Goal: Task Accomplishment & Management: Manage account settings

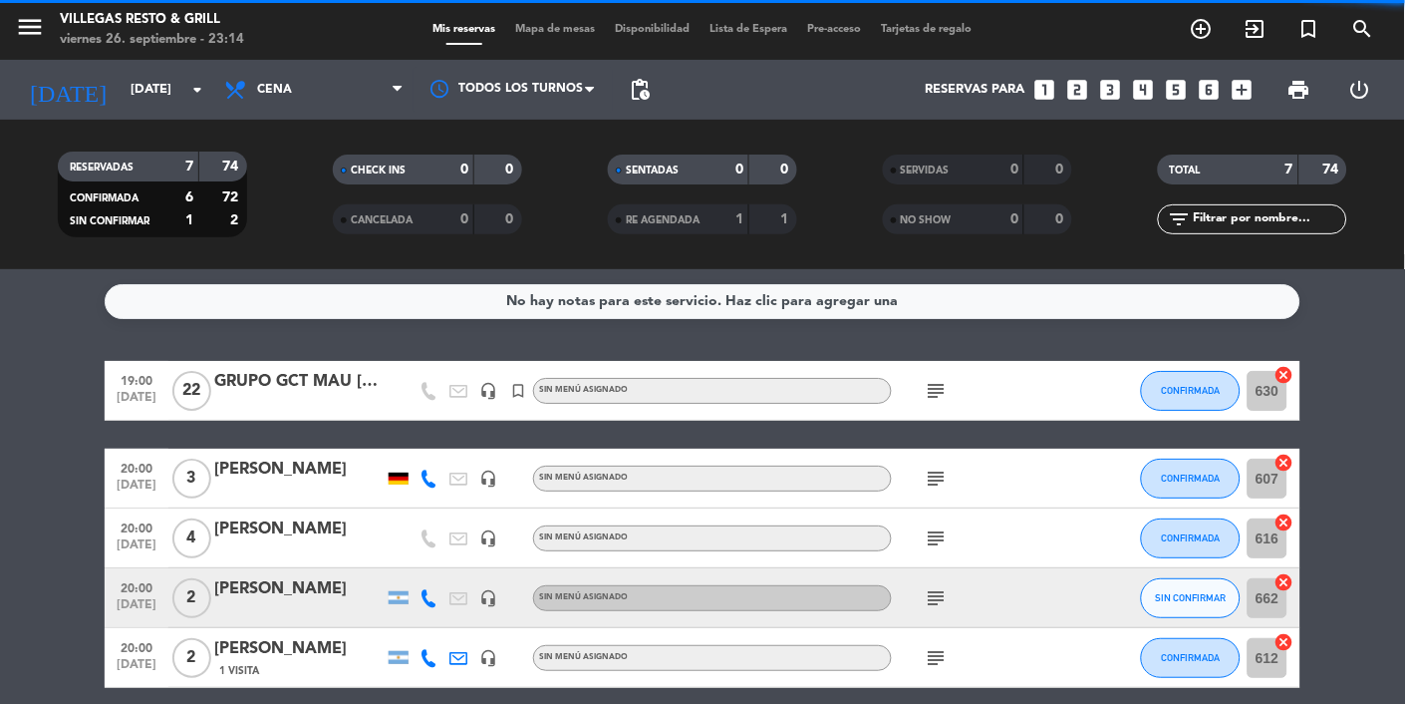
scroll to position [79, 0]
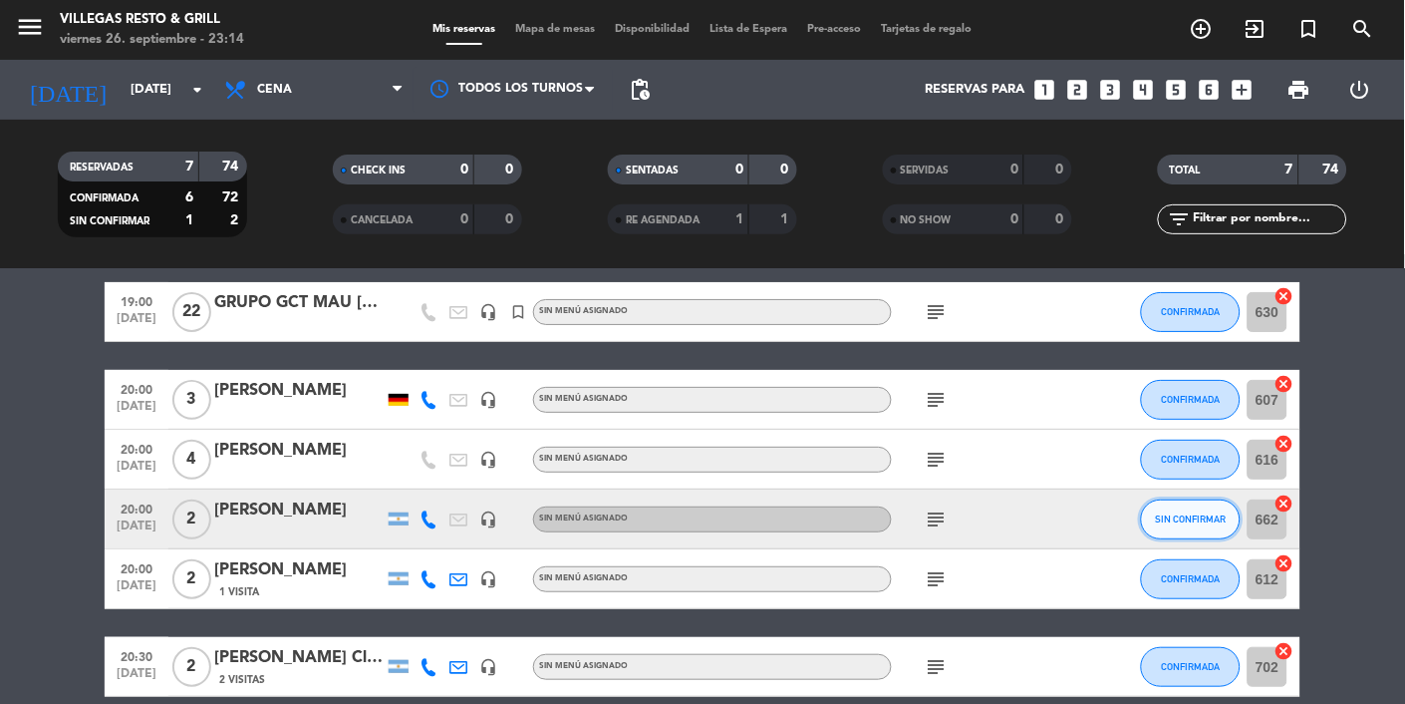
click at [1220, 513] on span "SIN CONFIRMAR" at bounding box center [1191, 518] width 71 height 11
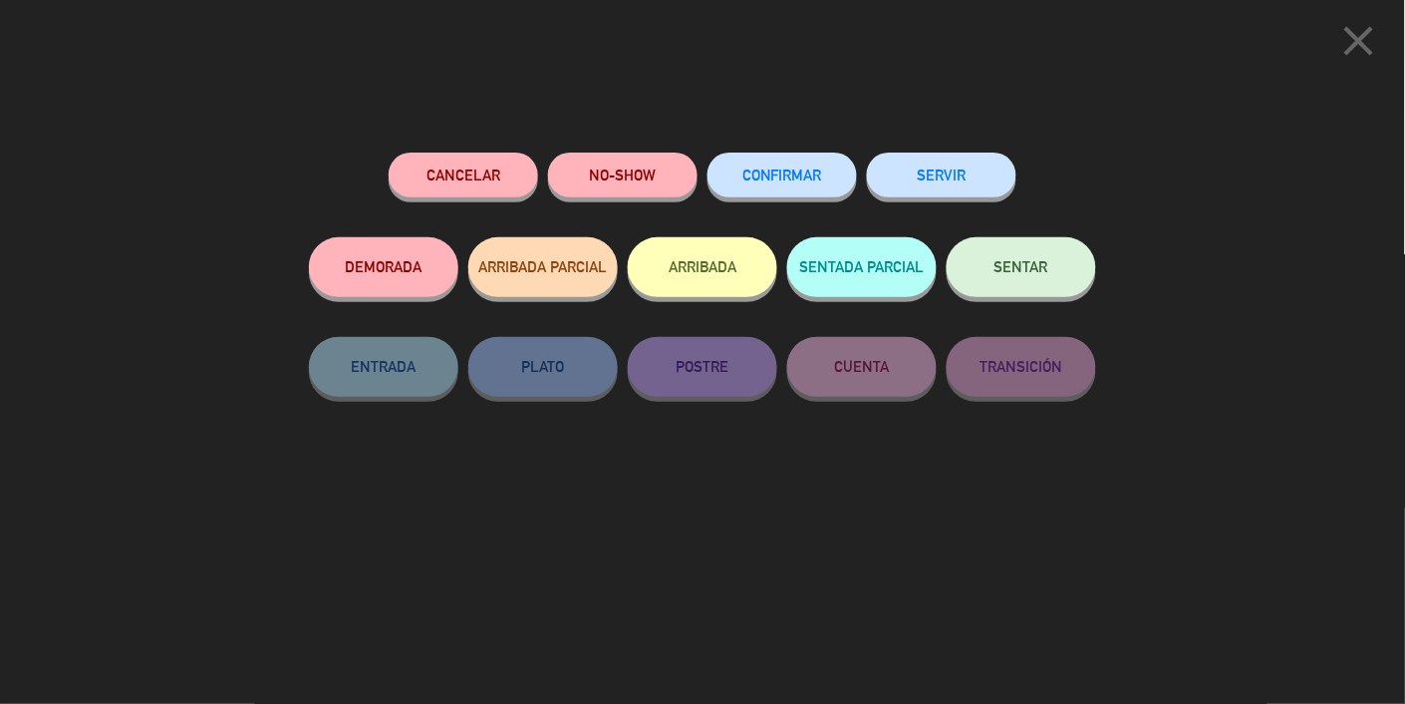
click at [780, 180] on span "CONFIRMAR" at bounding box center [782, 174] width 80 height 17
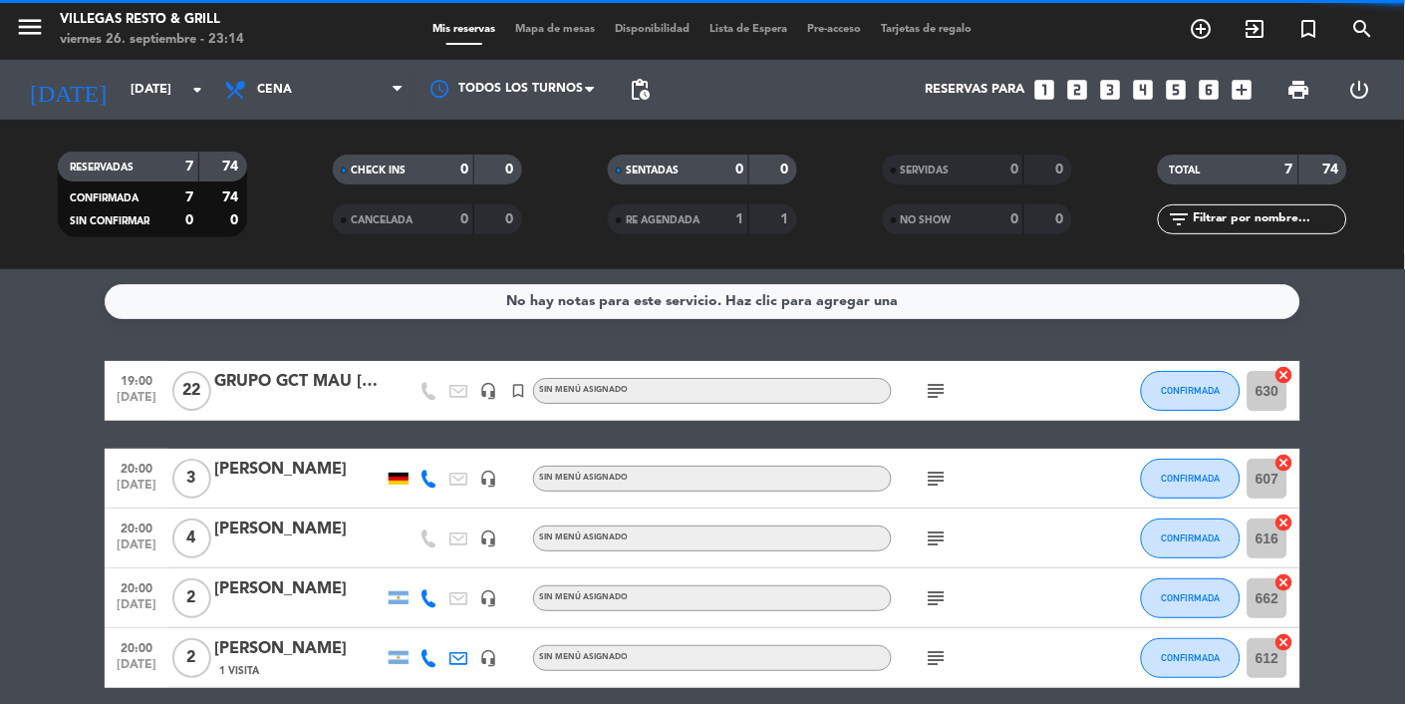
scroll to position [135, 0]
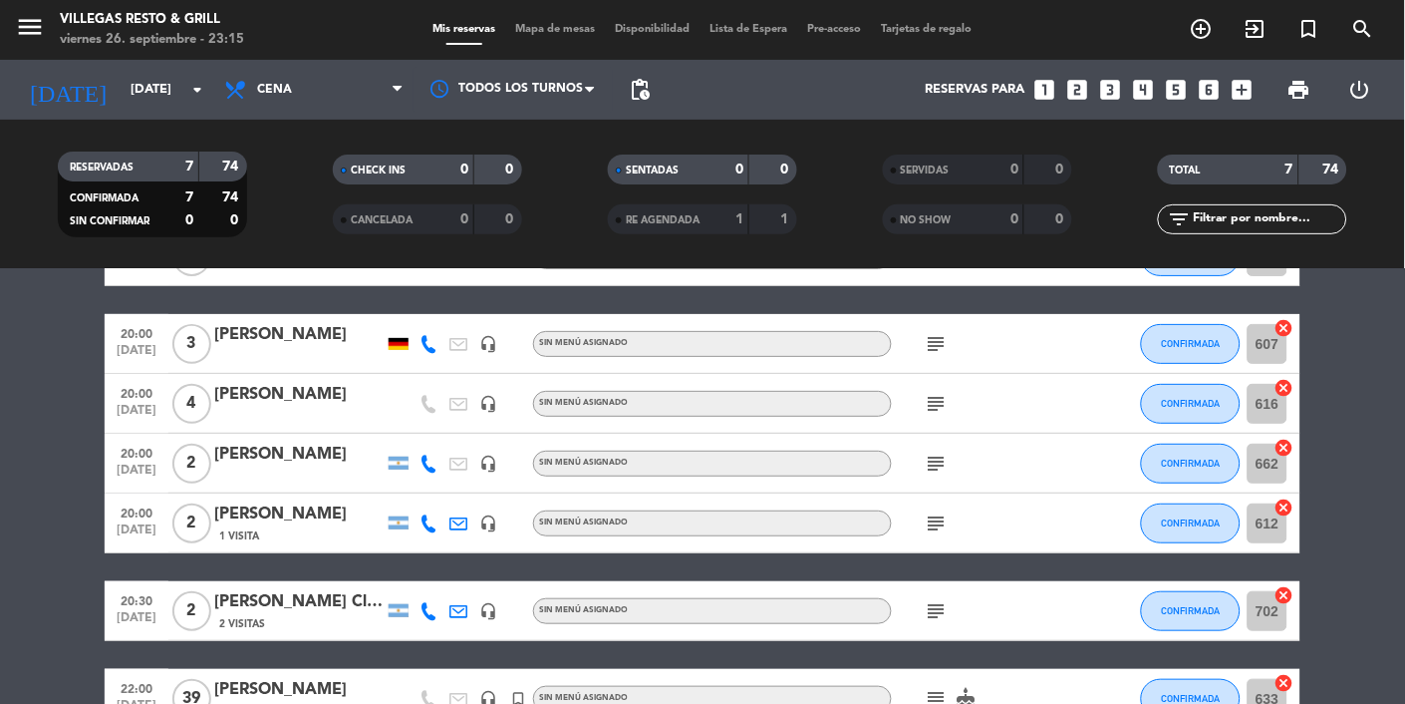
click at [942, 697] on icon "subject" at bounding box center [937, 699] width 24 height 24
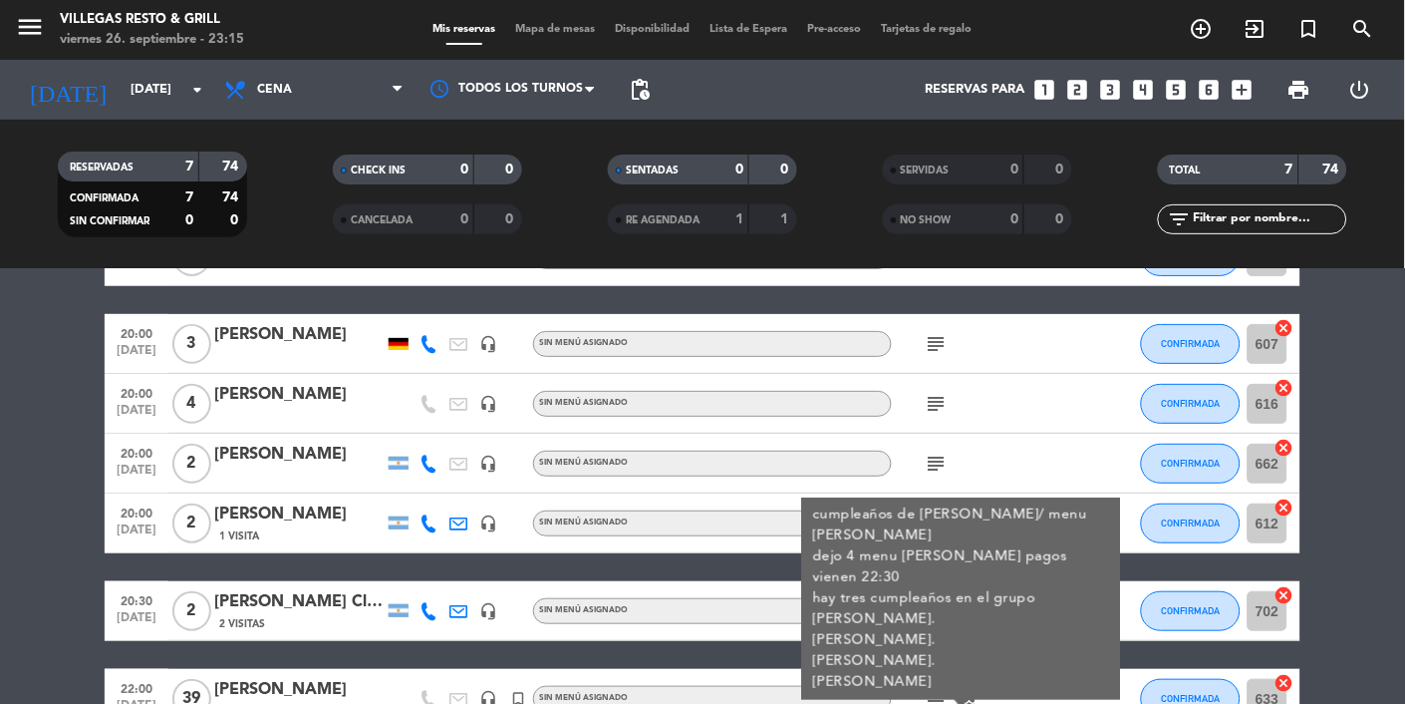
click at [1123, 703] on div "No hay notas para este servicio. Haz clic para agregar una 19:00 [DATE] GRUPO G…" at bounding box center [702, 486] width 1405 height 434
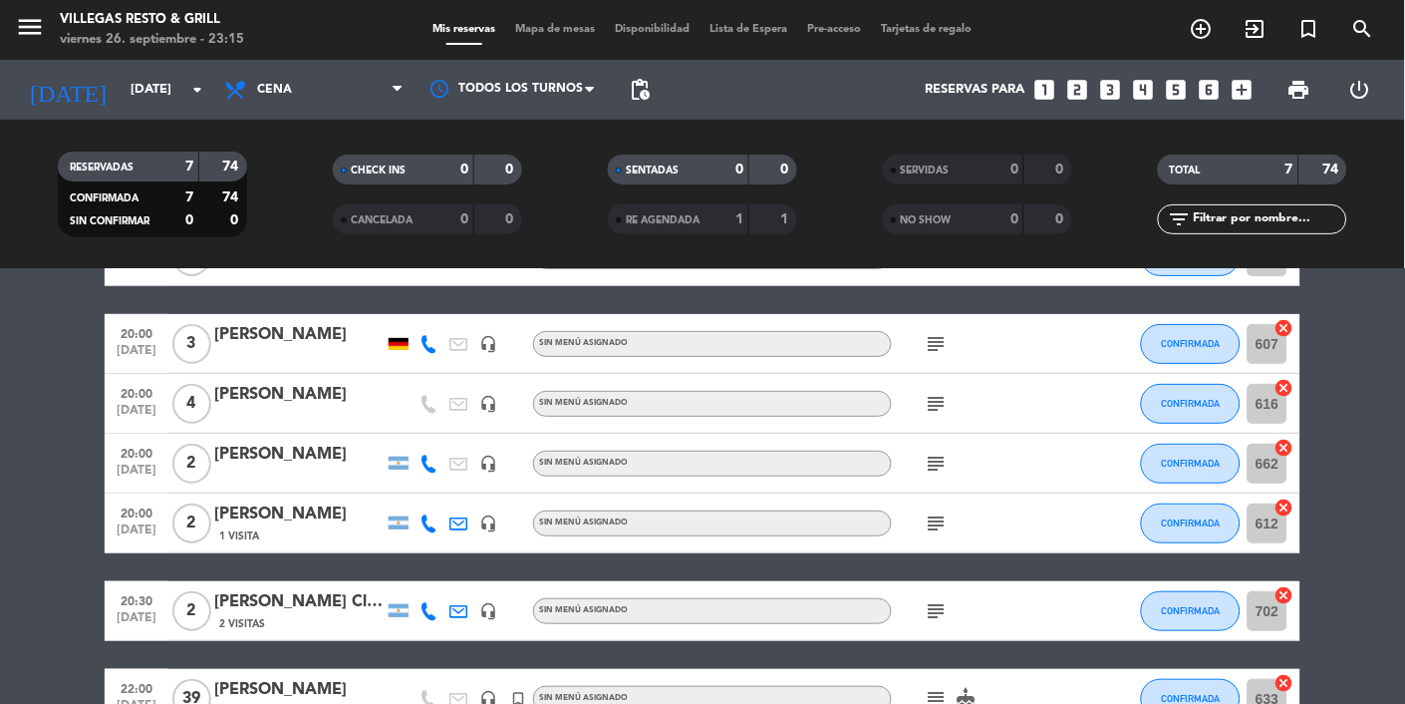
click at [939, 703] on icon "subject" at bounding box center [937, 699] width 24 height 24
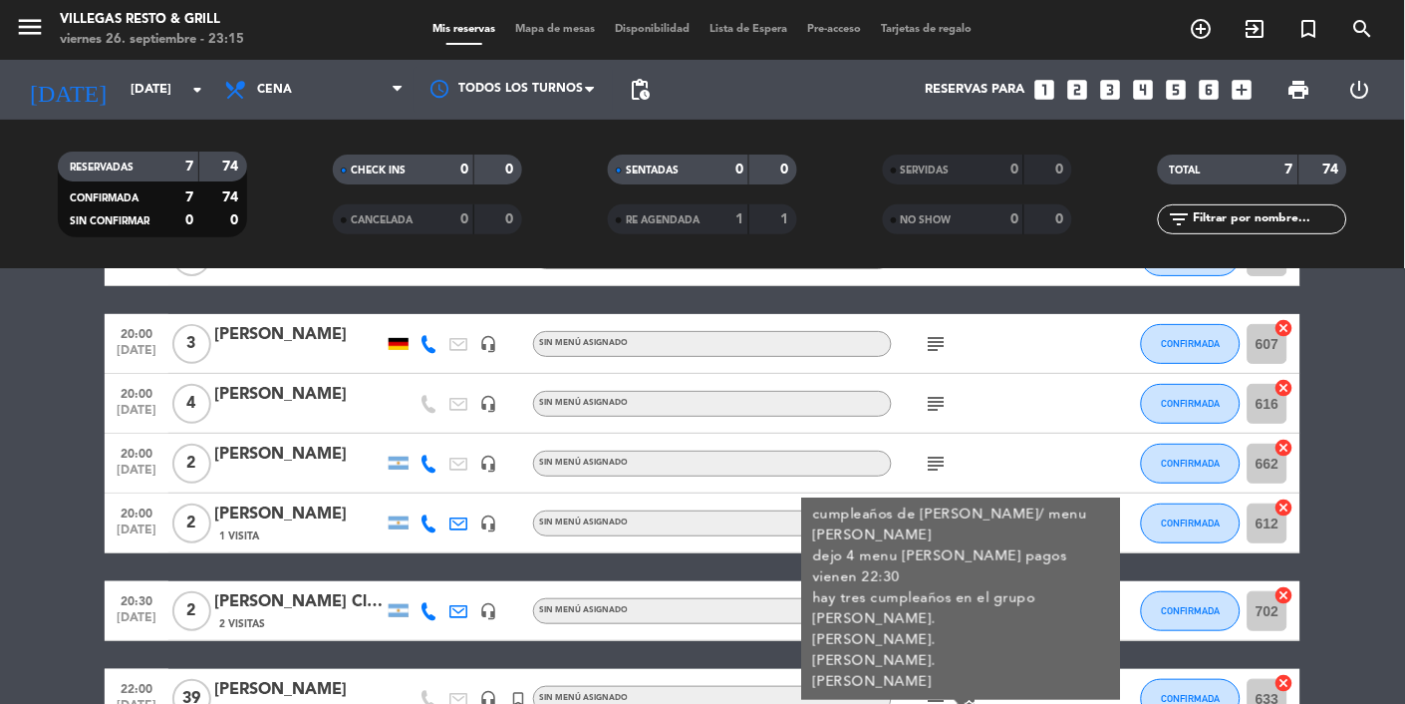
click at [1137, 703] on div "No hay notas para este servicio. Haz clic para agregar una 19:00 [DATE] GRUPO G…" at bounding box center [702, 486] width 1405 height 434
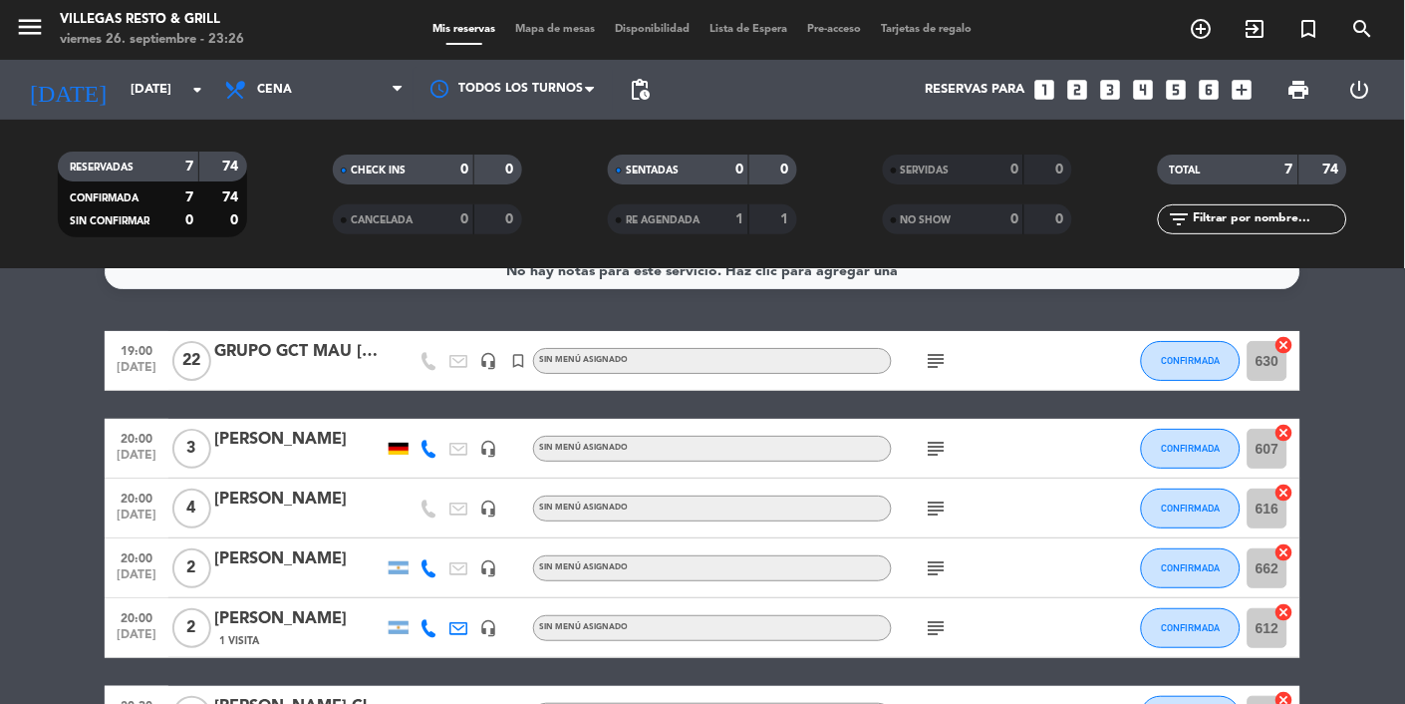
scroll to position [24, 0]
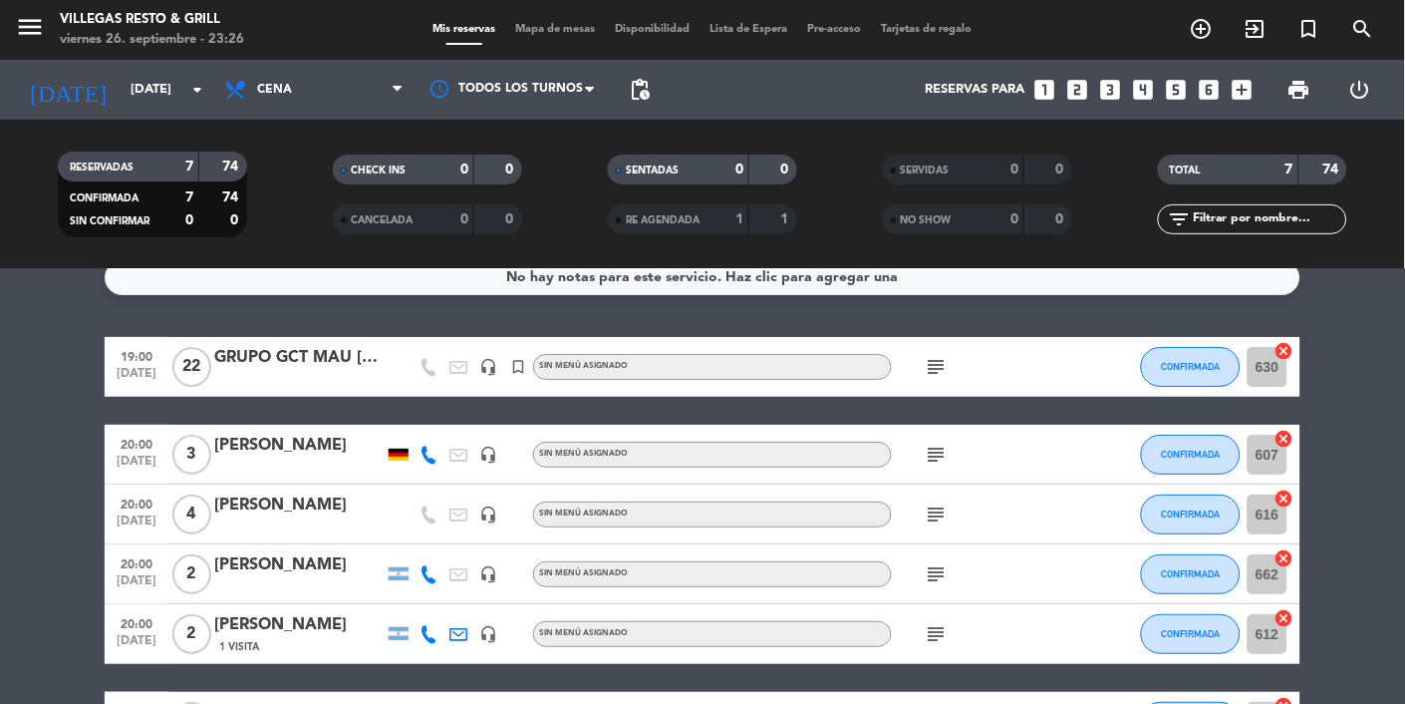
click at [947, 477] on div "subject" at bounding box center [981, 454] width 179 height 59
click at [925, 451] on icon "subject" at bounding box center [937, 454] width 24 height 24
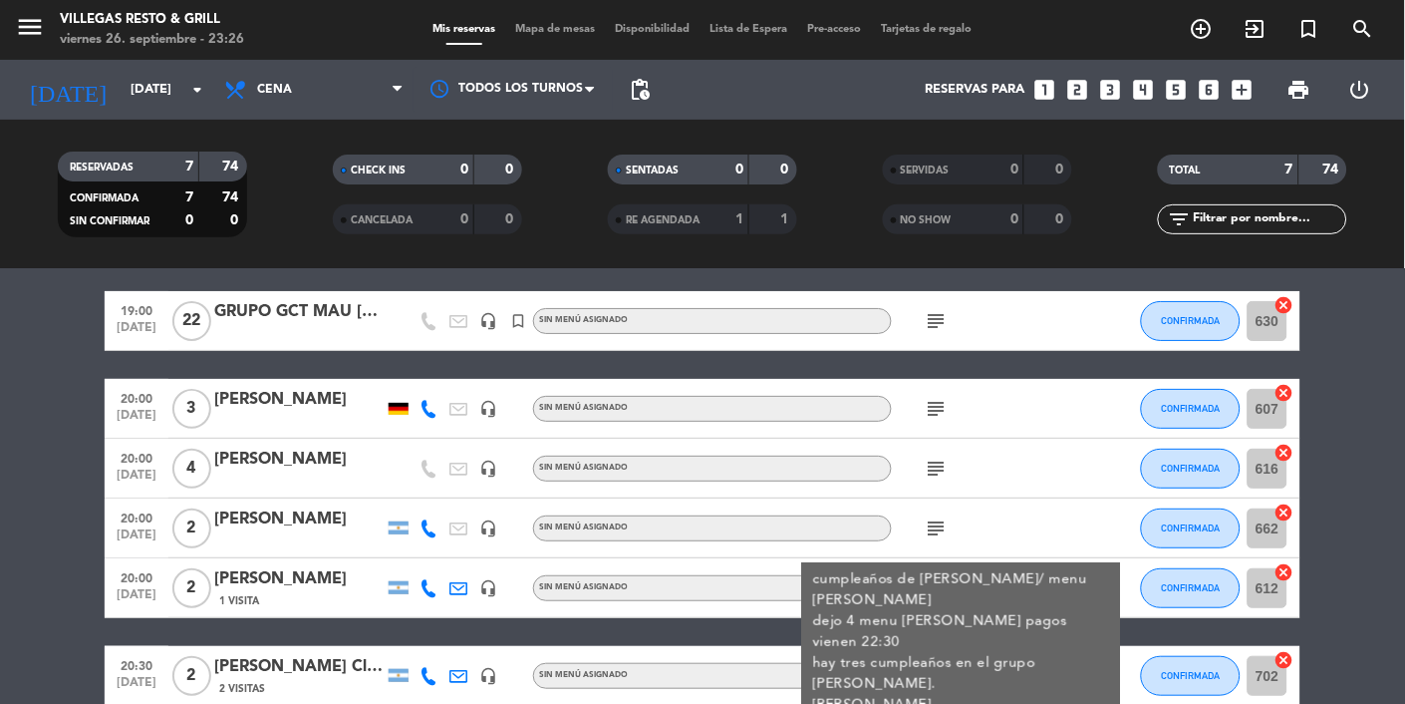
scroll to position [71, 0]
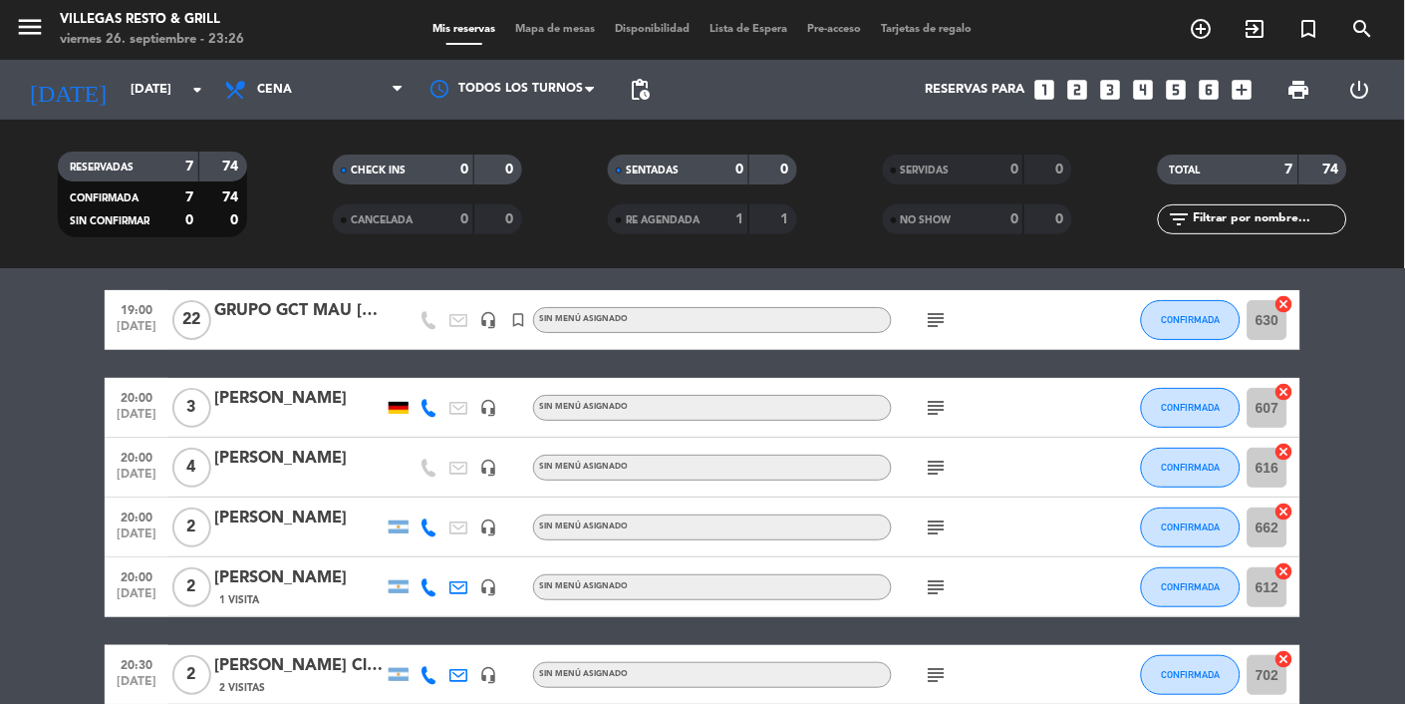
click at [944, 669] on icon "subject" at bounding box center [937, 675] width 24 height 24
click at [183, 87] on input "[DATE]" at bounding box center [206, 90] width 171 height 36
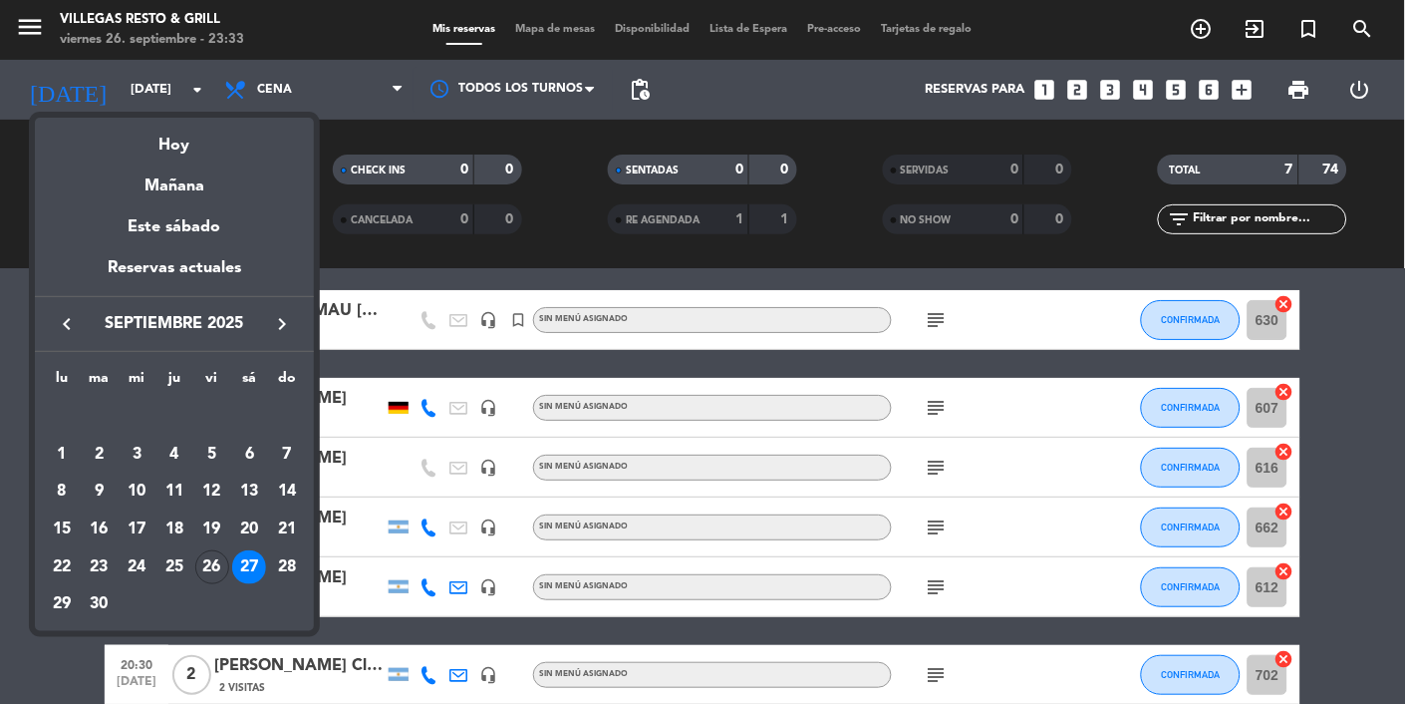
click at [298, 578] on div "28" at bounding box center [287, 567] width 34 height 34
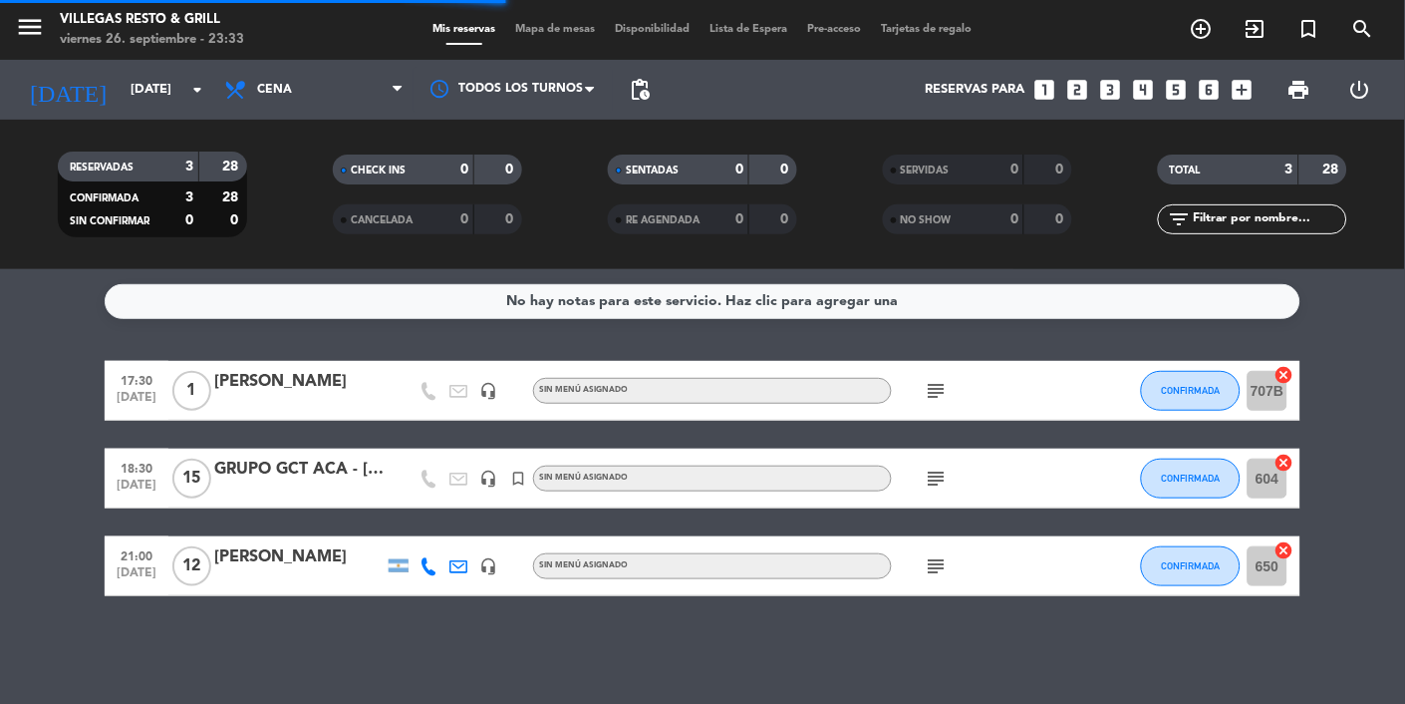
scroll to position [0, 0]
click at [935, 416] on div "subject" at bounding box center [981, 390] width 179 height 59
click at [939, 394] on icon "subject" at bounding box center [937, 391] width 24 height 24
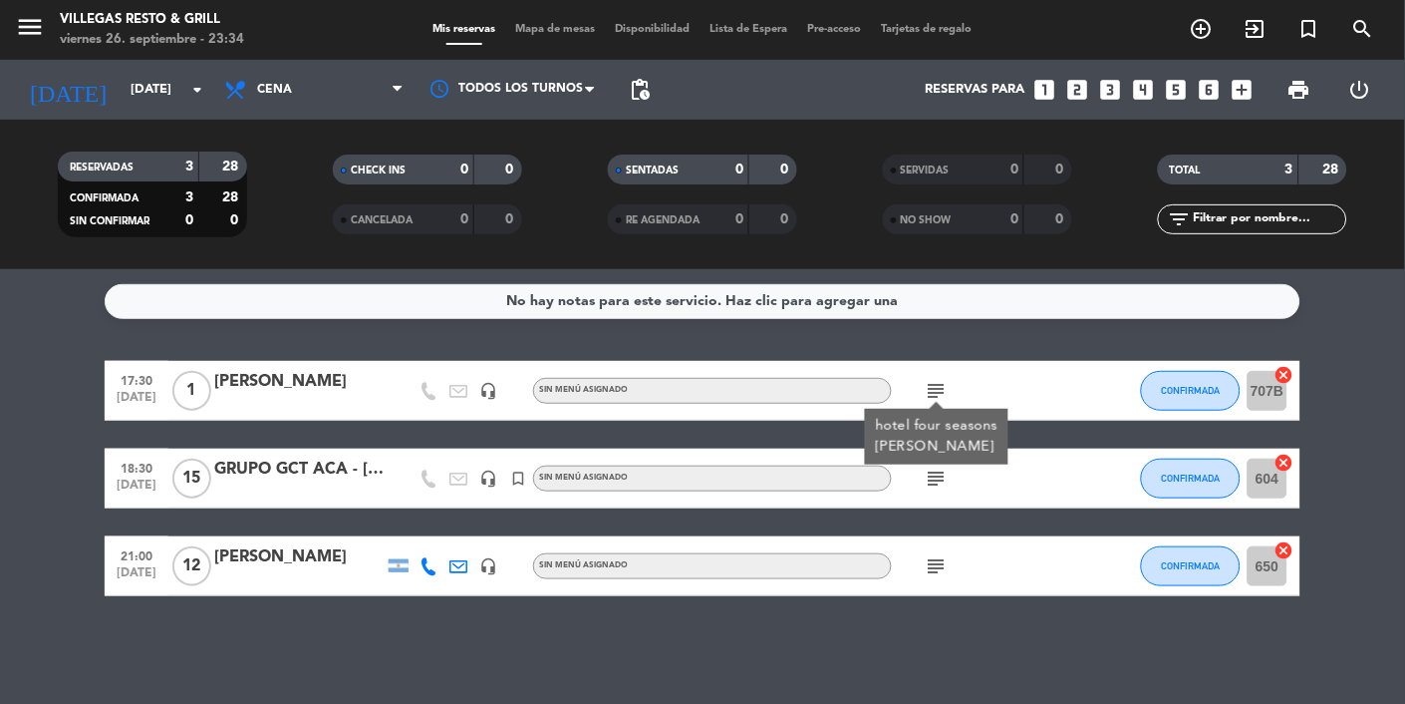
click at [939, 467] on icon "subject" at bounding box center [937, 478] width 24 height 24
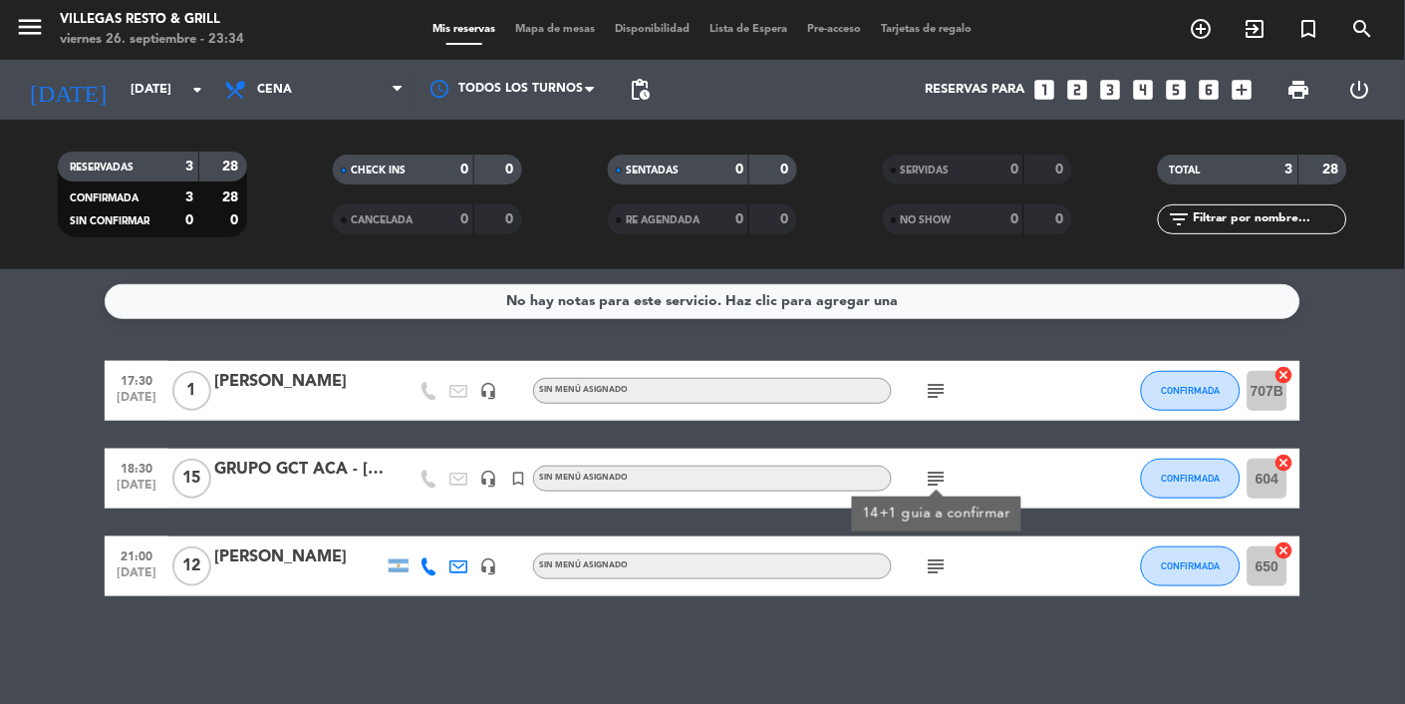
click at [943, 589] on div "subject" at bounding box center [981, 565] width 179 height 59
click at [944, 555] on icon "subject" at bounding box center [937, 566] width 24 height 24
click at [136, 104] on input "[DATE]" at bounding box center [206, 90] width 171 height 36
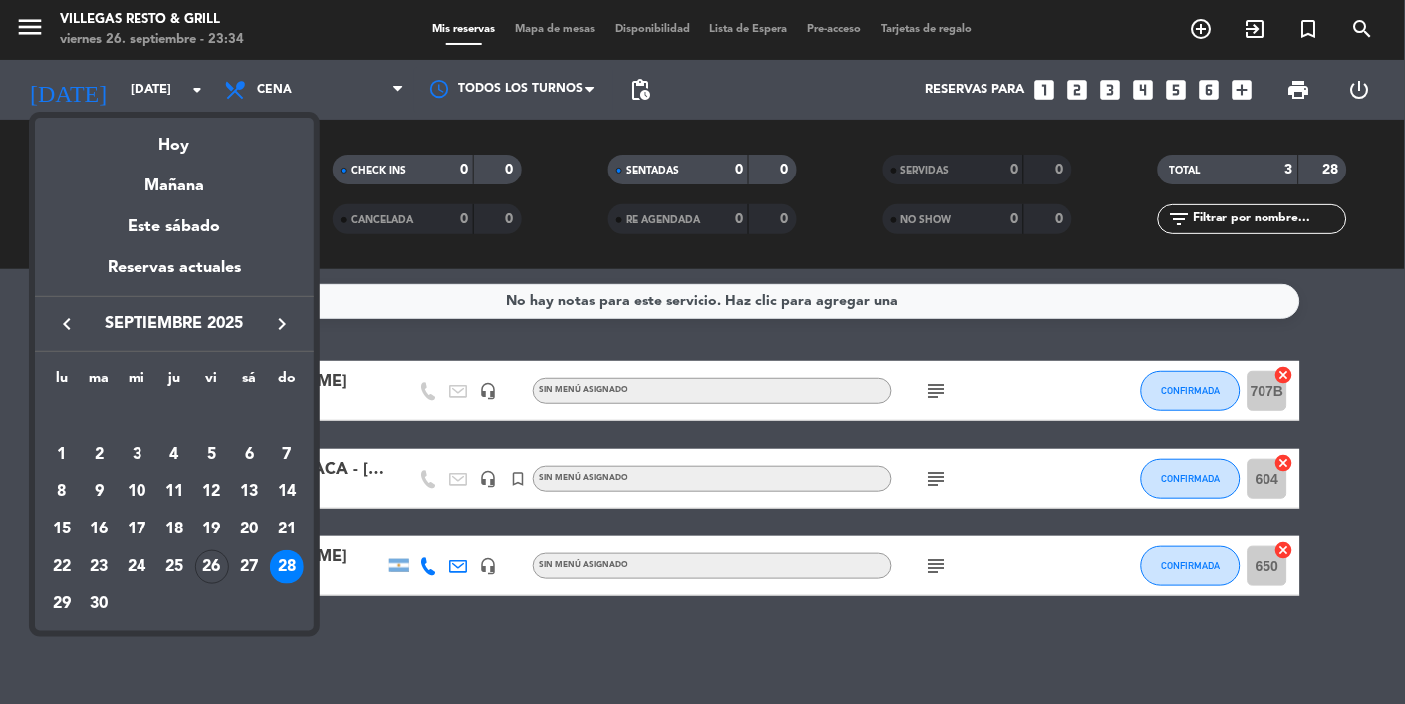
click at [270, 329] on icon "keyboard_arrow_right" at bounding box center [282, 324] width 24 height 24
click at [283, 533] on div "19" at bounding box center [287, 529] width 34 height 34
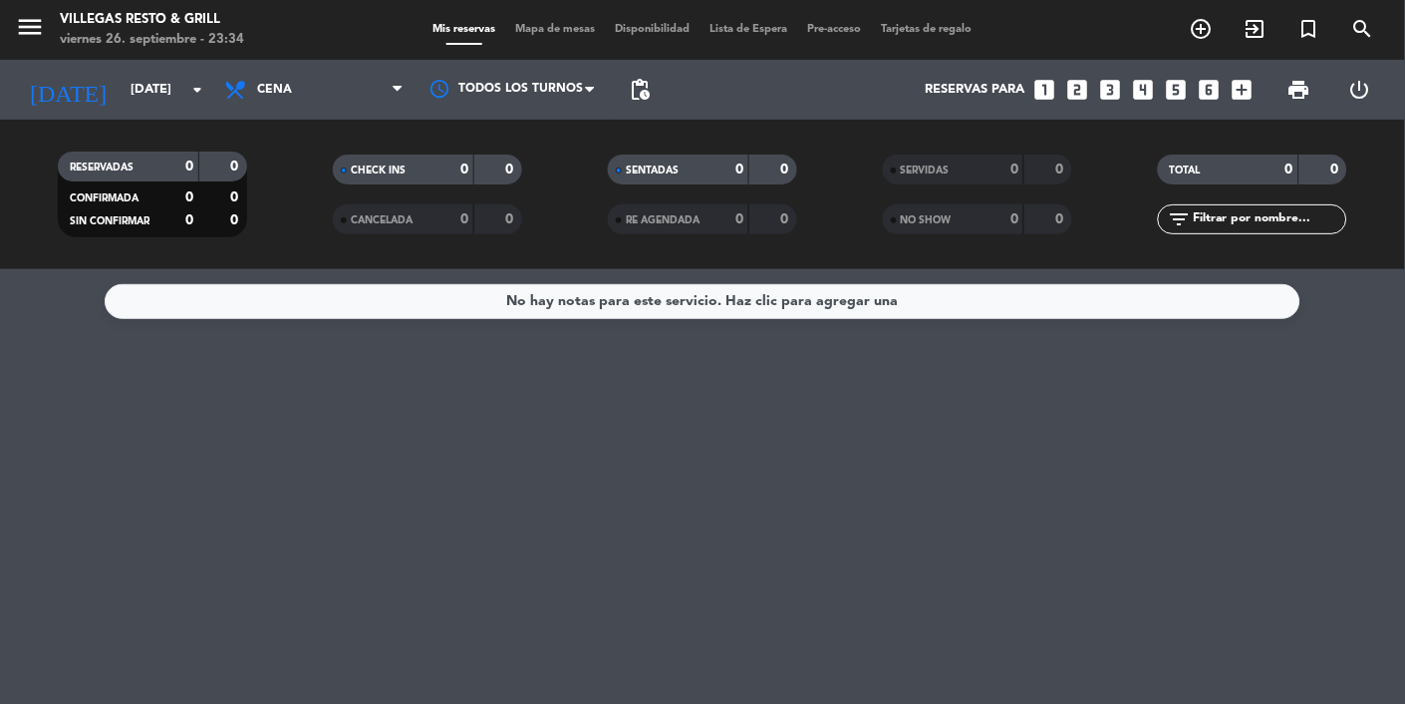
click at [154, 101] on input "[DATE]" at bounding box center [206, 90] width 171 height 36
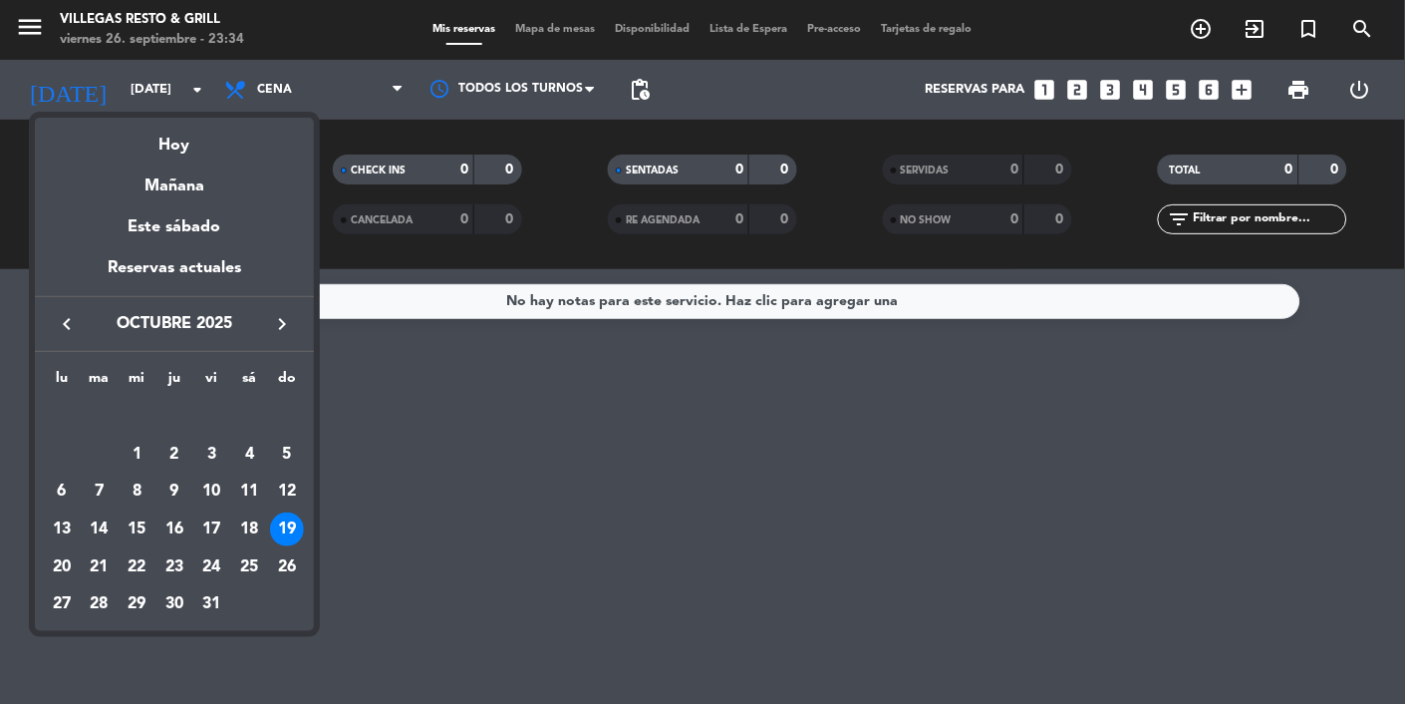
click at [165, 144] on div "Hoy" at bounding box center [174, 138] width 279 height 41
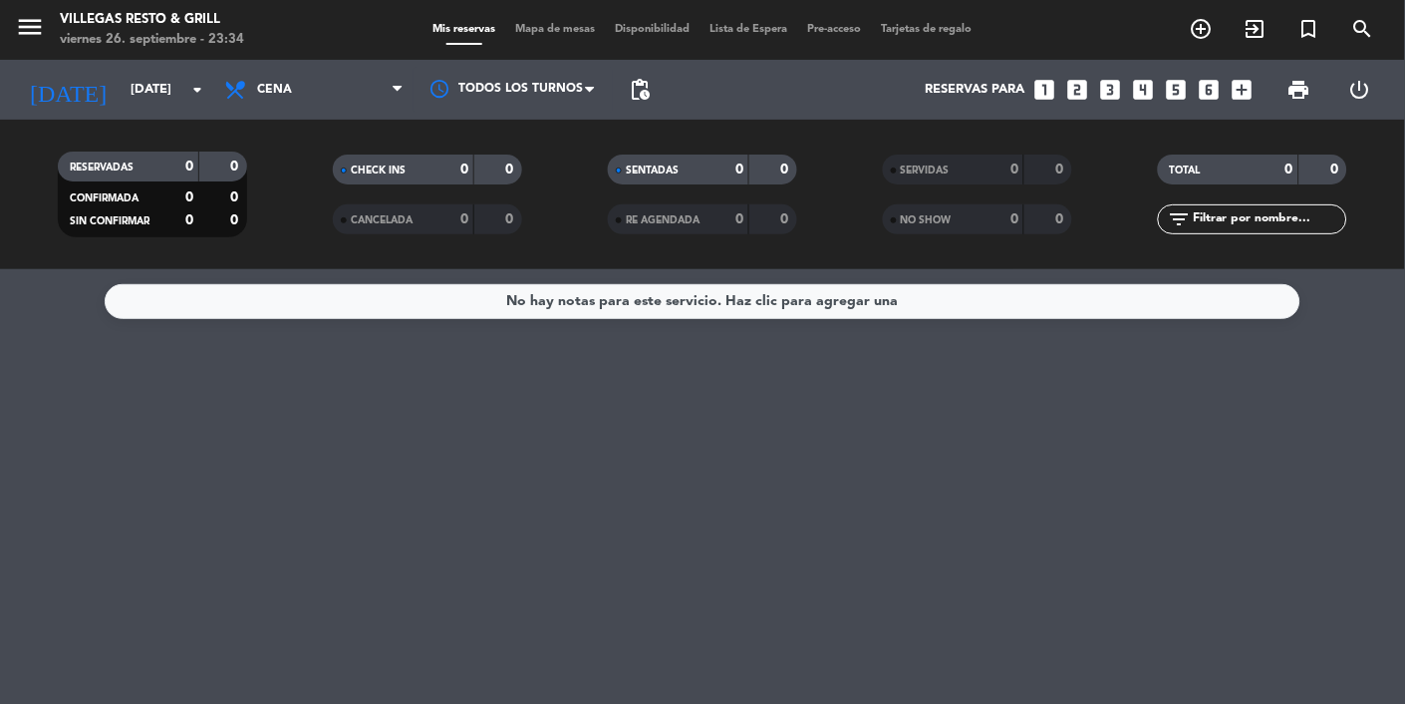
type input "[DATE]"
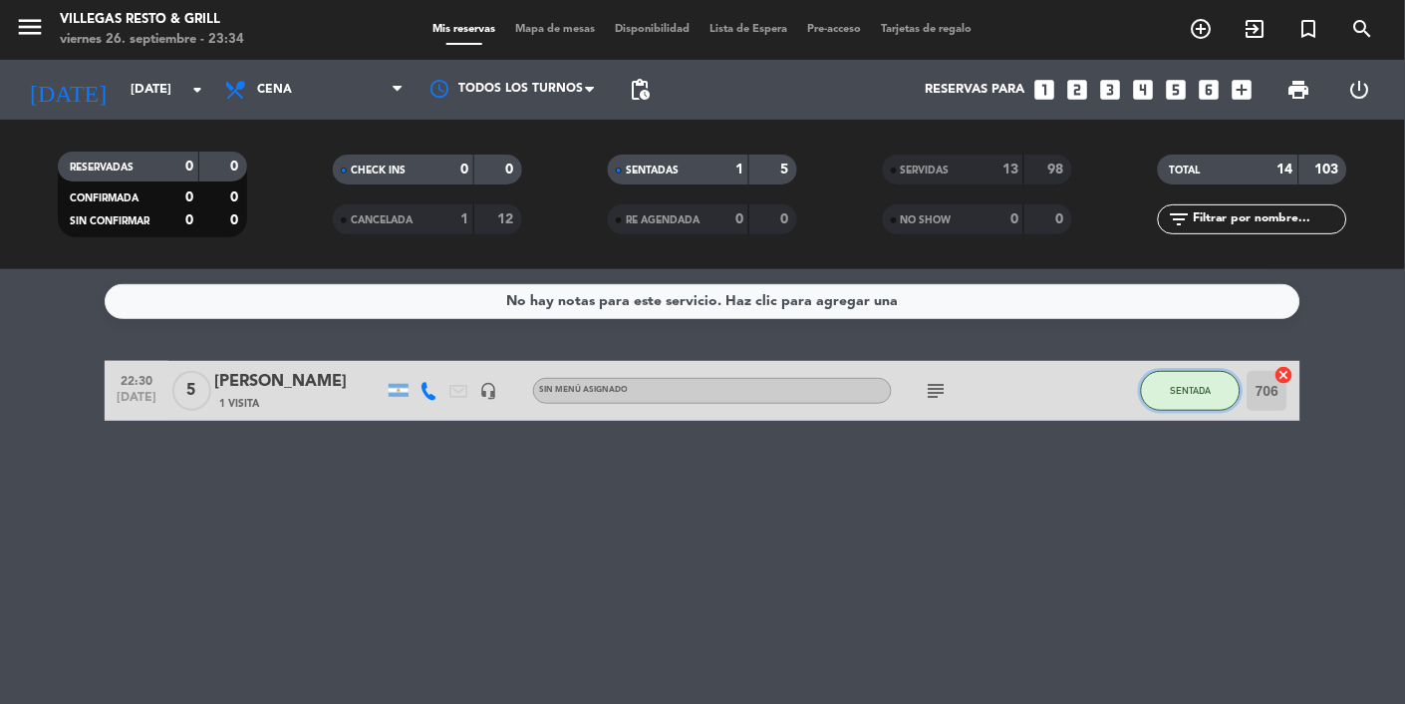
click at [1156, 407] on button "SENTADA" at bounding box center [1191, 391] width 100 height 40
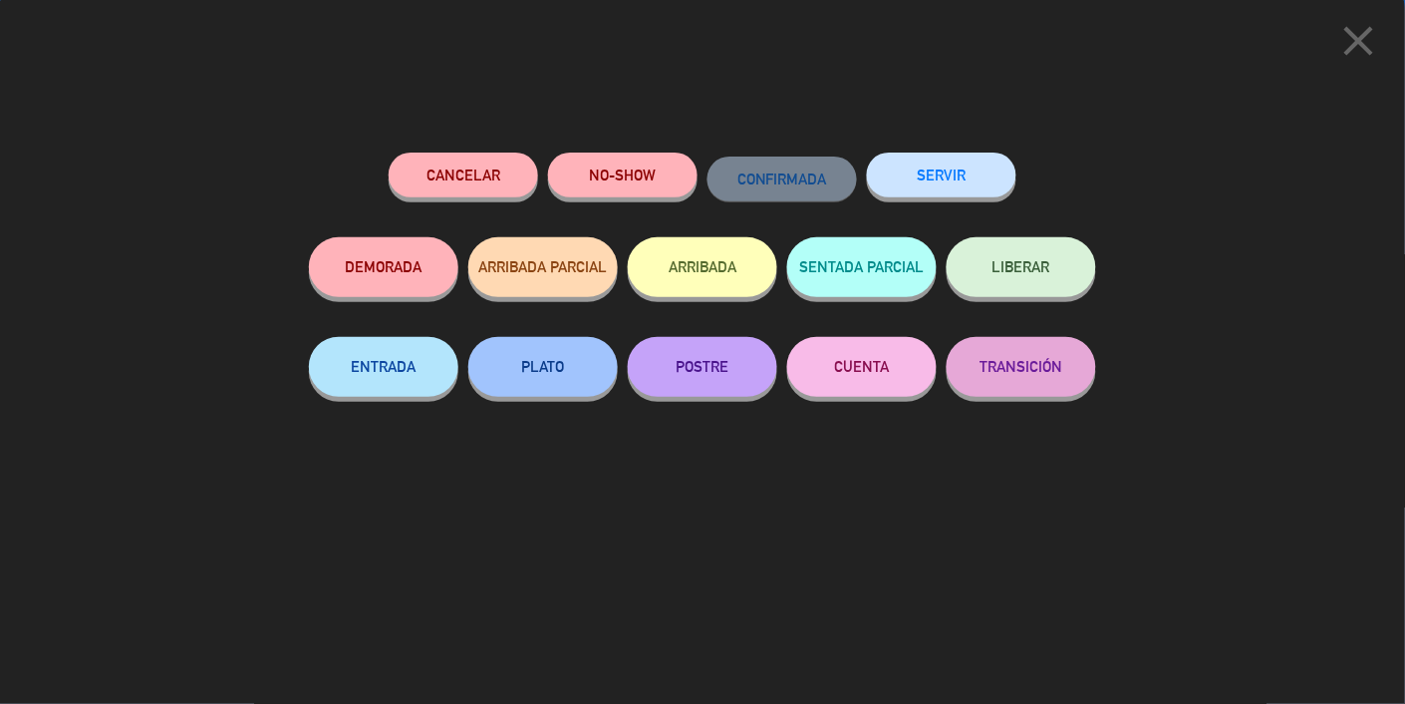
click at [926, 191] on button "SERVIR" at bounding box center [941, 174] width 149 height 45
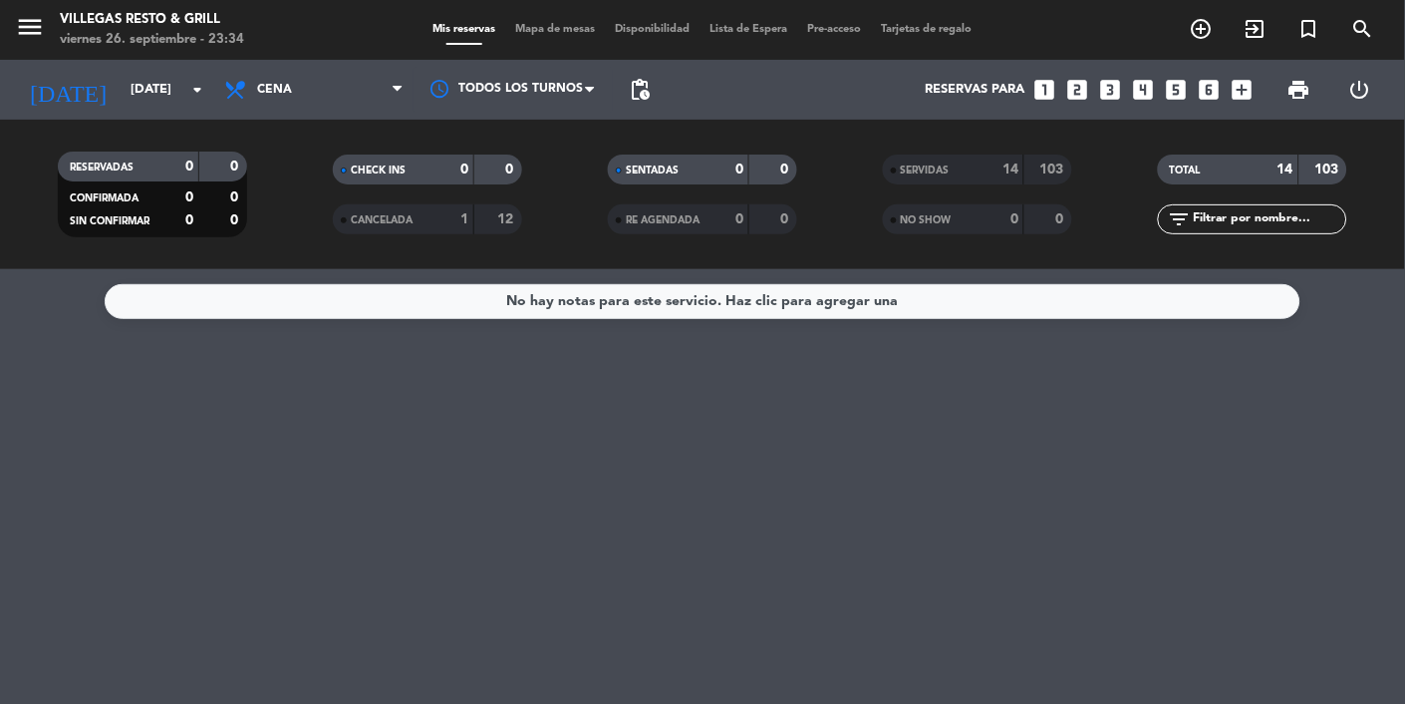
click at [121, 98] on input "[DATE]" at bounding box center [206, 90] width 171 height 36
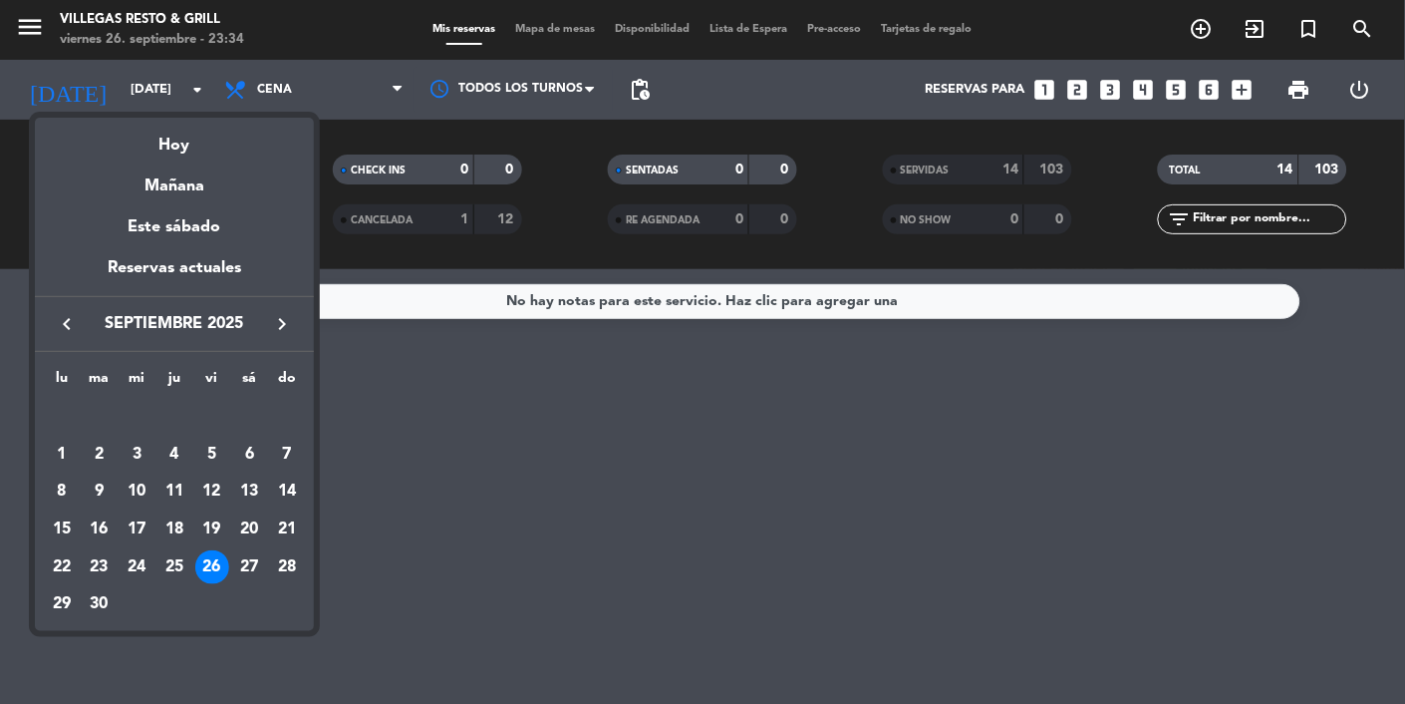
click at [542, 44] on div at bounding box center [702, 352] width 1405 height 704
